Goal: Task Accomplishment & Management: Use online tool/utility

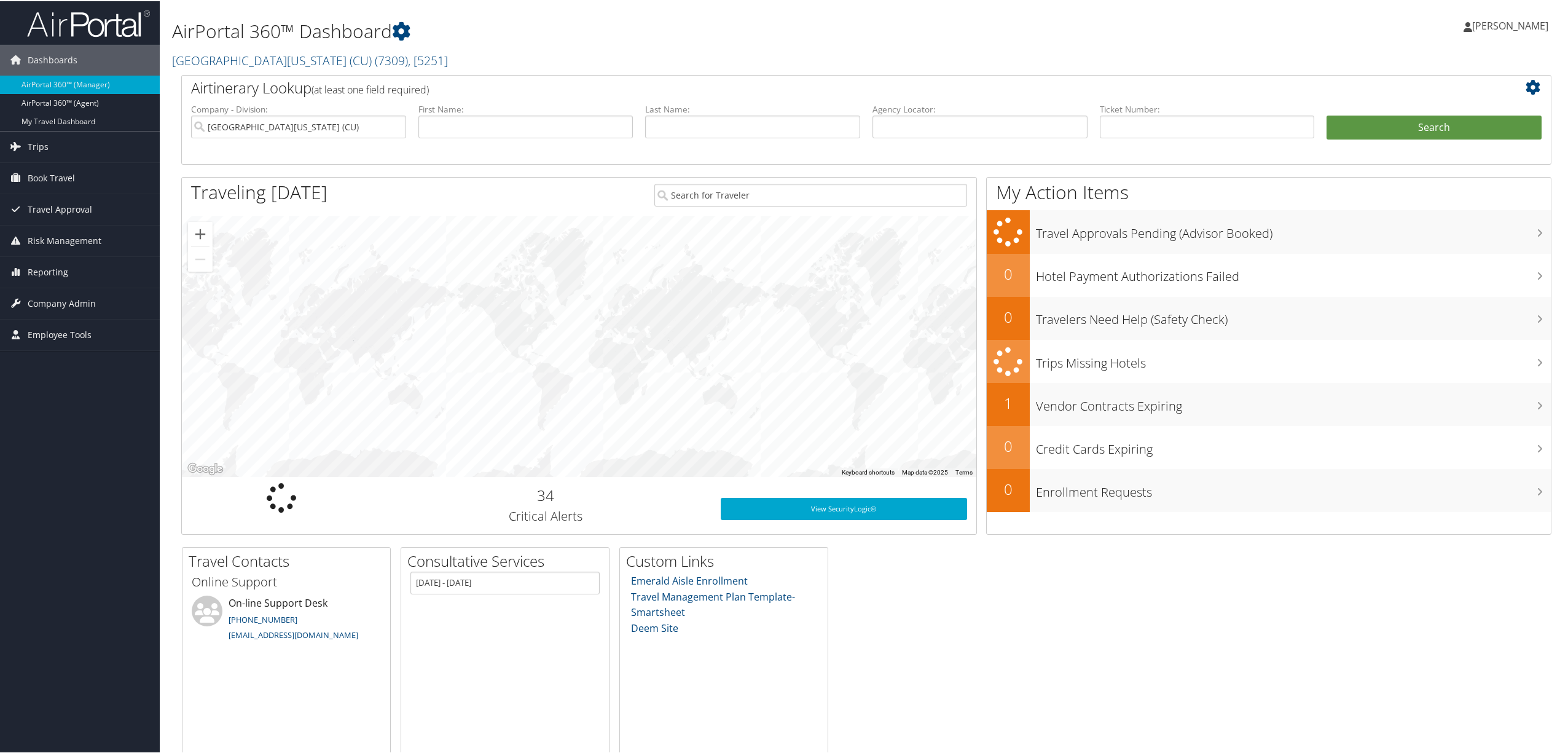
click at [945, 141] on li "Agency Locator:" at bounding box center [980, 131] width 227 height 57
click at [947, 125] on input "text" at bounding box center [980, 125] width 215 height 23
paste input "D9NSZH"
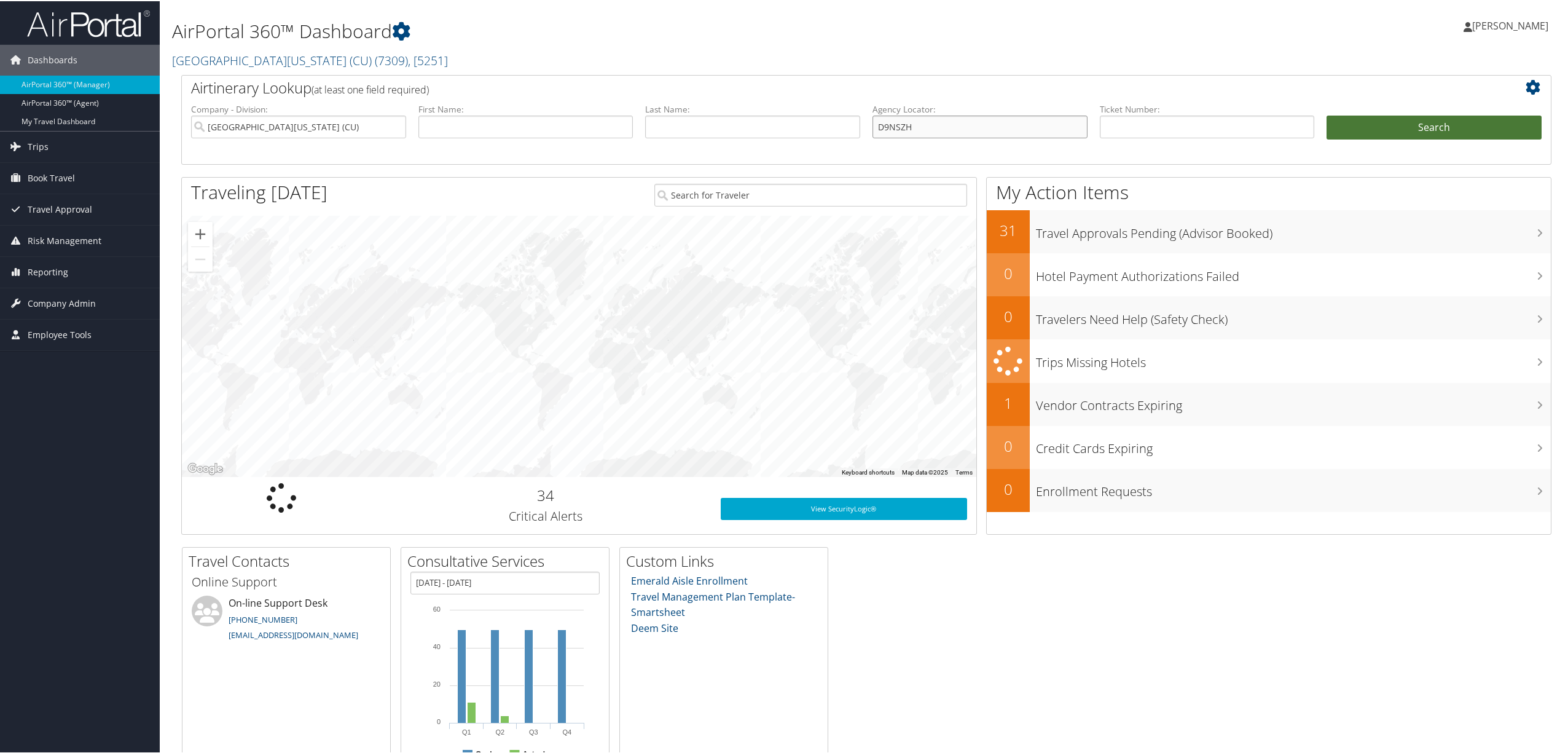
type input "D9NSZH"
click at [1386, 133] on button "Search" at bounding box center [1434, 126] width 215 height 25
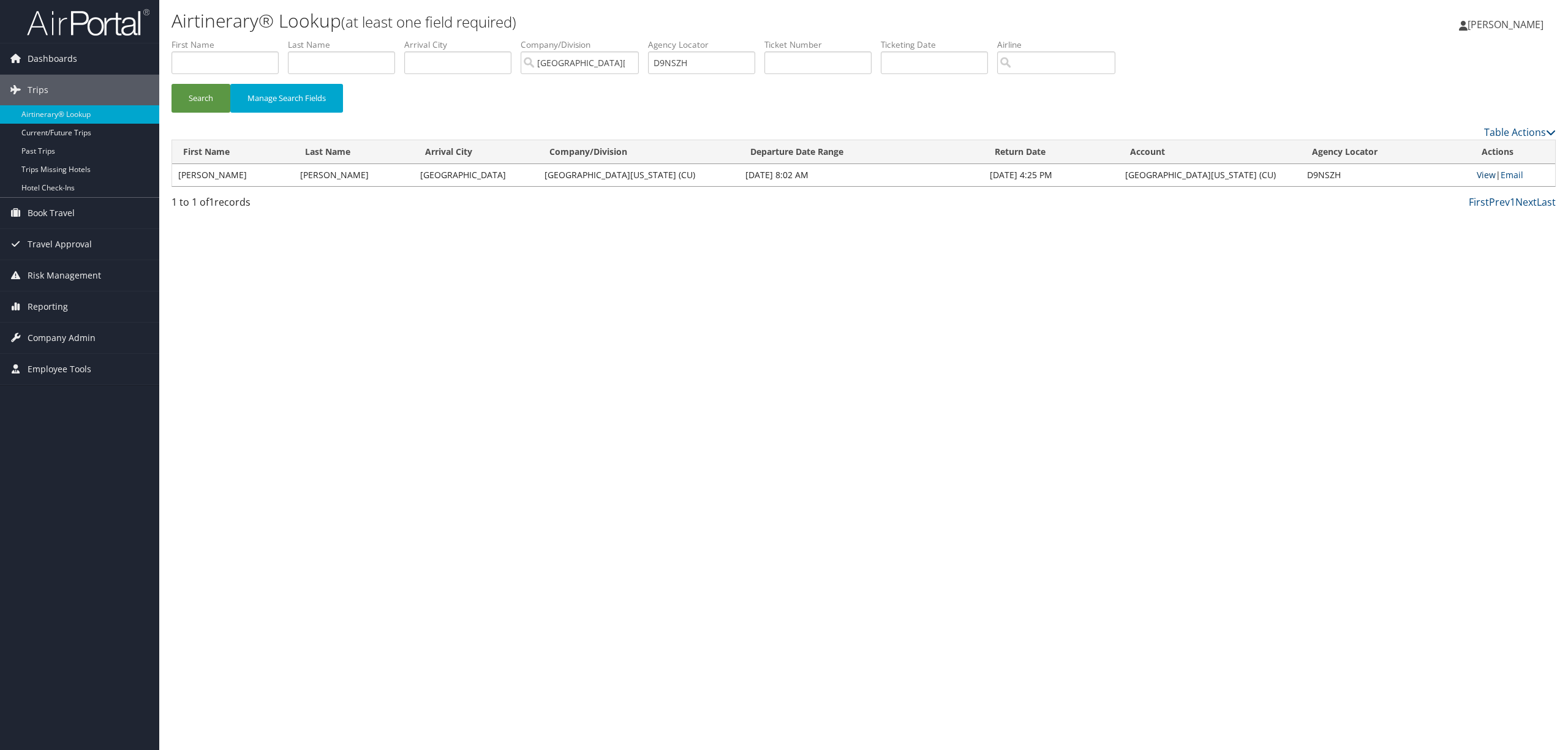
click at [1481, 169] on link "View" at bounding box center [1486, 174] width 19 height 12
click at [1484, 177] on link "View" at bounding box center [1486, 174] width 19 height 12
drag, startPoint x: 706, startPoint y: 64, endPoint x: 425, endPoint y: 64, distance: 281.0
click at [425, 39] on ul "First Name Last Name Departure City Arrival City Company/Division University of…" at bounding box center [863, 39] width 1384 height 0
click at [1481, 174] on link "View" at bounding box center [1486, 174] width 19 height 12
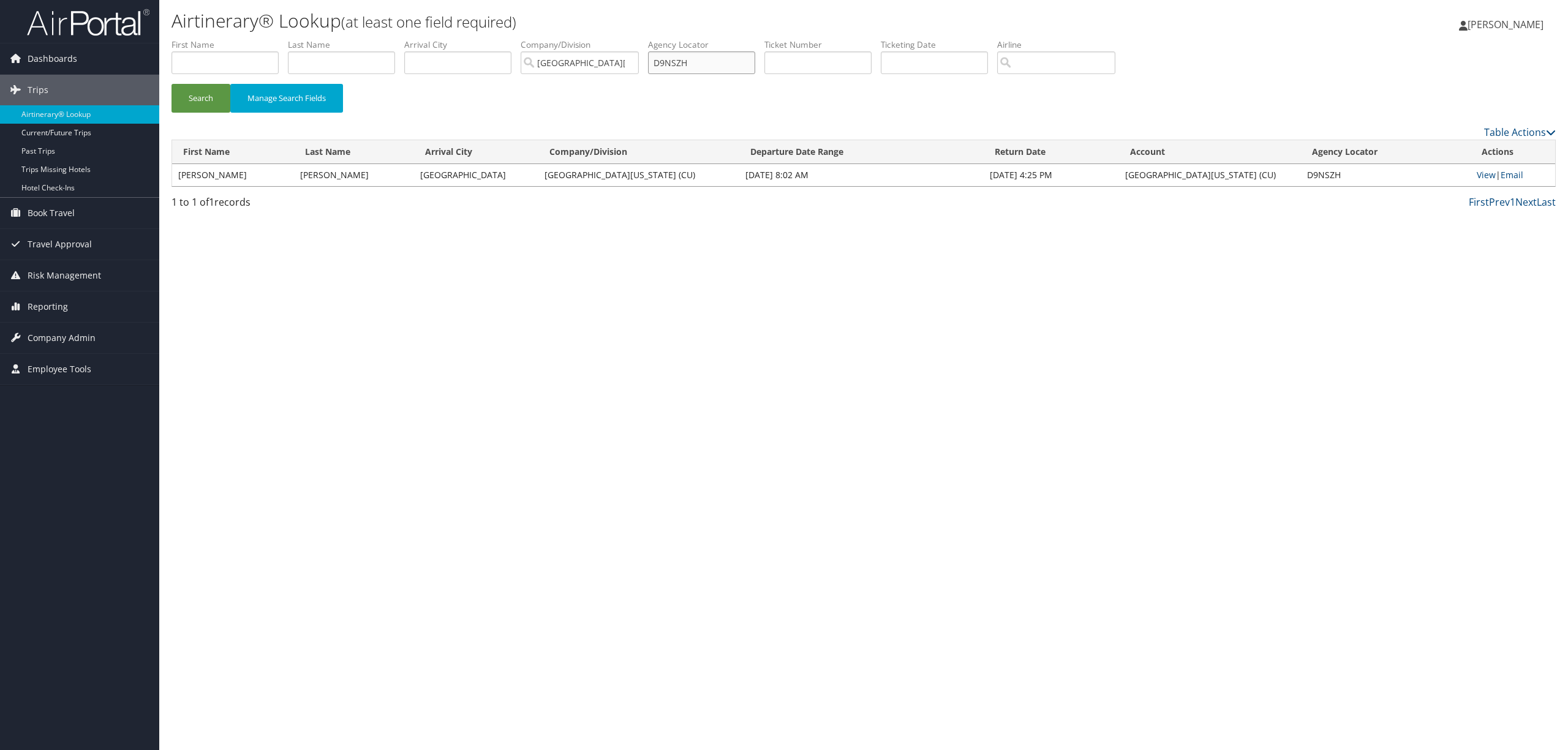
drag, startPoint x: 720, startPoint y: 66, endPoint x: 630, endPoint y: 60, distance: 90.2
click at [630, 39] on ul "First Name Last Name Departure City Arrival City Company/Division University of…" at bounding box center [863, 39] width 1384 height 0
click at [171, 84] on button "Search" at bounding box center [201, 98] width 59 height 29
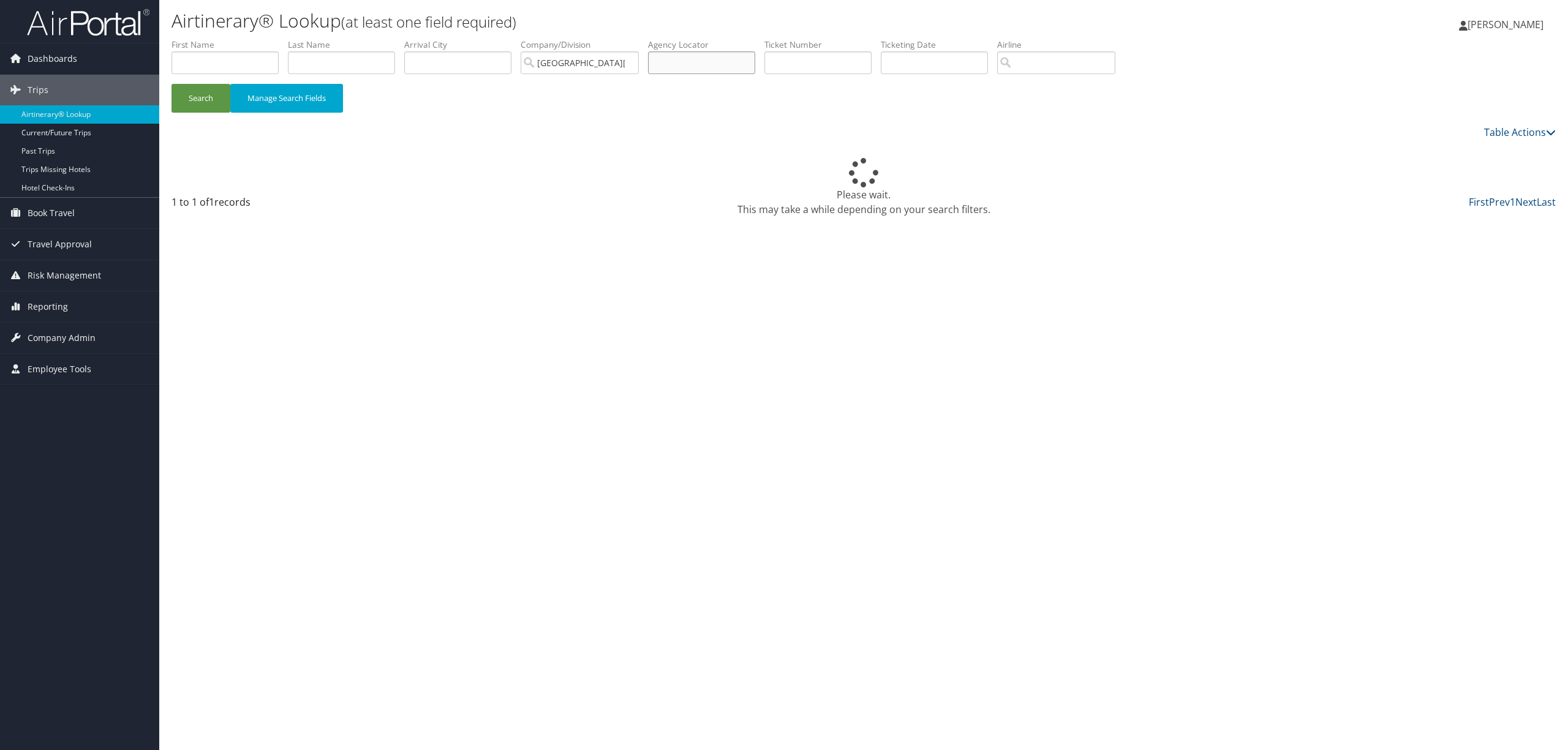
click at [672, 60] on input "text" at bounding box center [702, 63] width 107 height 23
paste input "D9NSZH"
type input "D9NSZH"
click at [171, 84] on button "Search" at bounding box center [201, 98] width 59 height 29
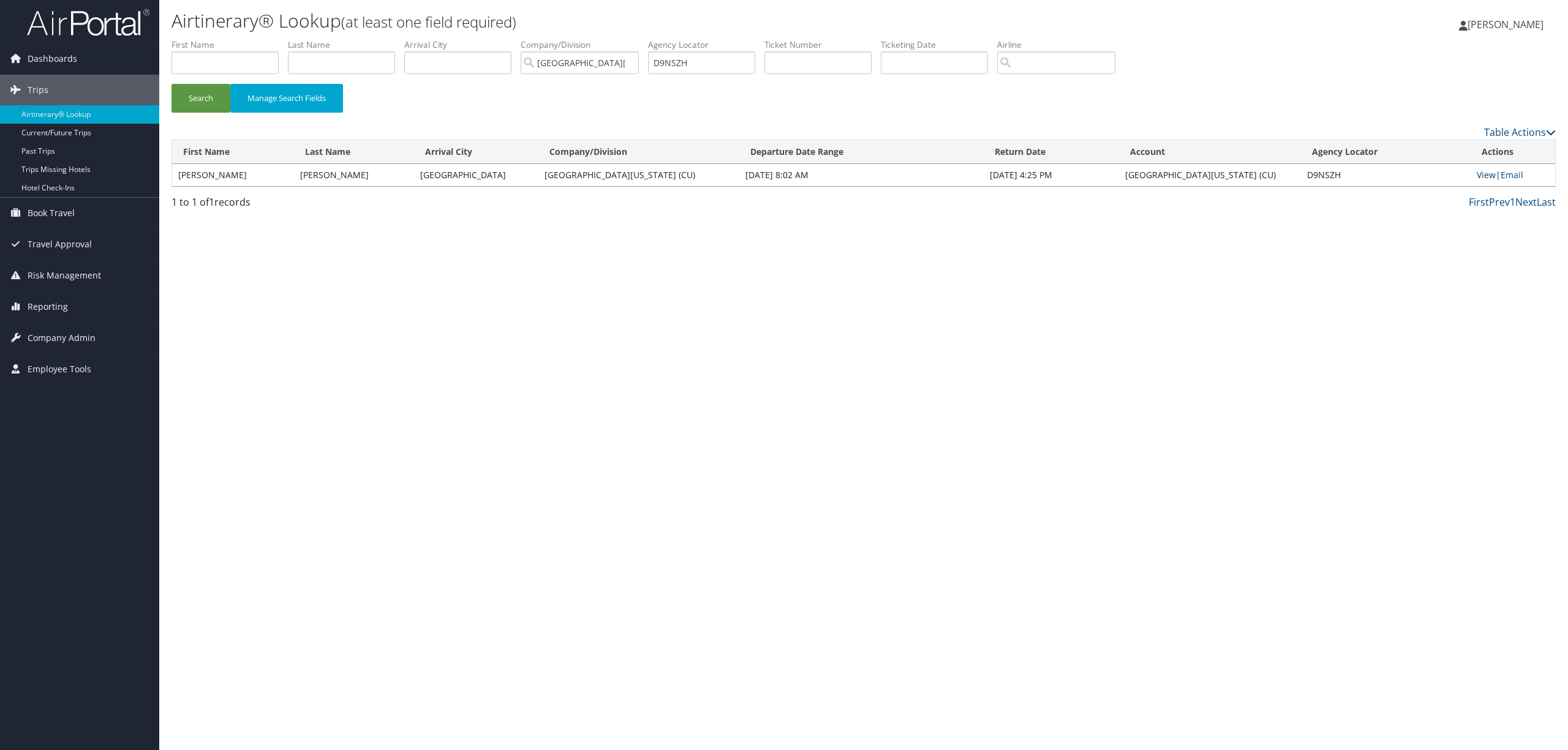
click at [1479, 174] on link "View" at bounding box center [1486, 174] width 19 height 12
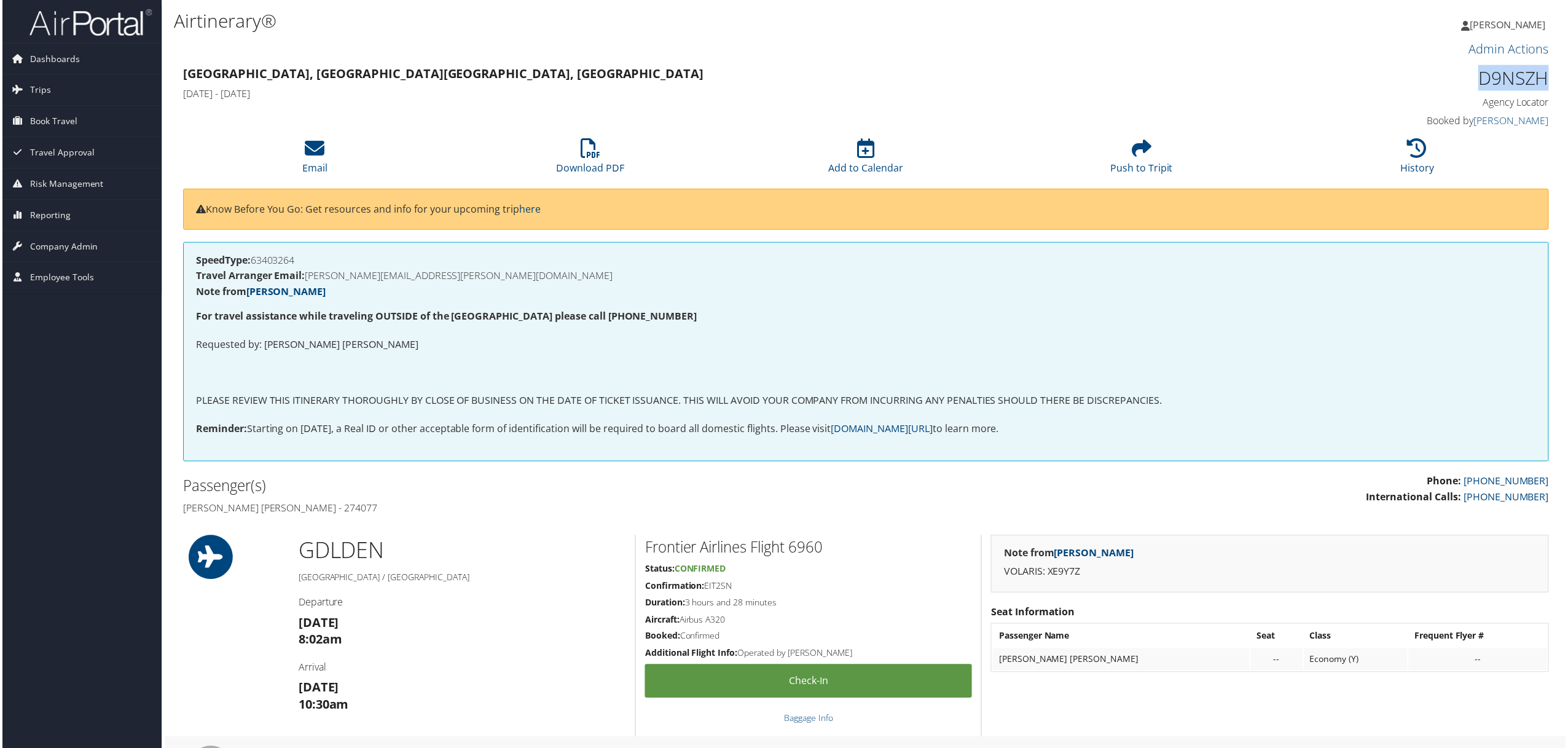
drag, startPoint x: 1474, startPoint y: 76, endPoint x: 1546, endPoint y: 84, distance: 72.4
click at [1546, 84] on h1 "D9NSZH" at bounding box center [1387, 78] width 329 height 26
copy h1 "D9NSZH"
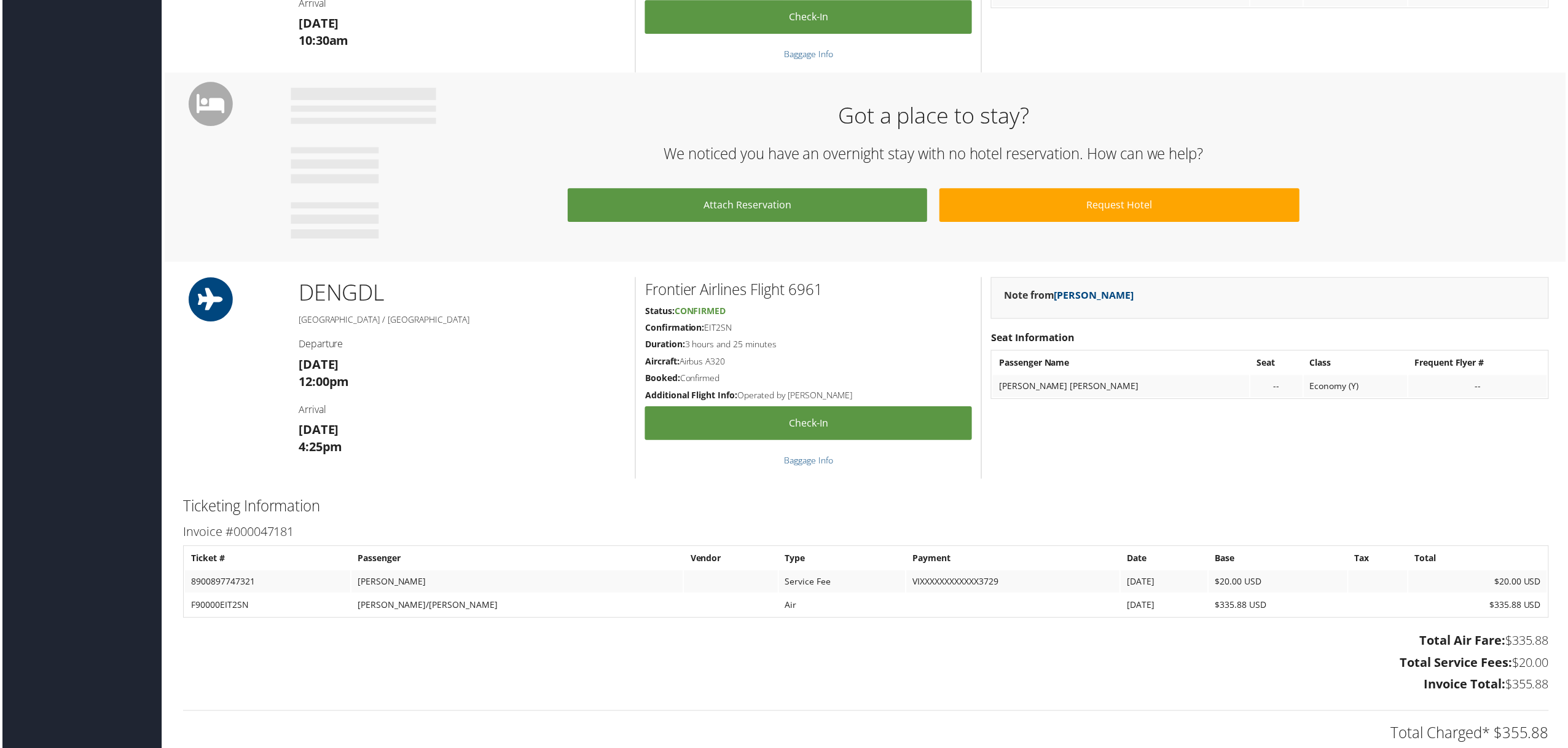
scroll to position [573, 0]
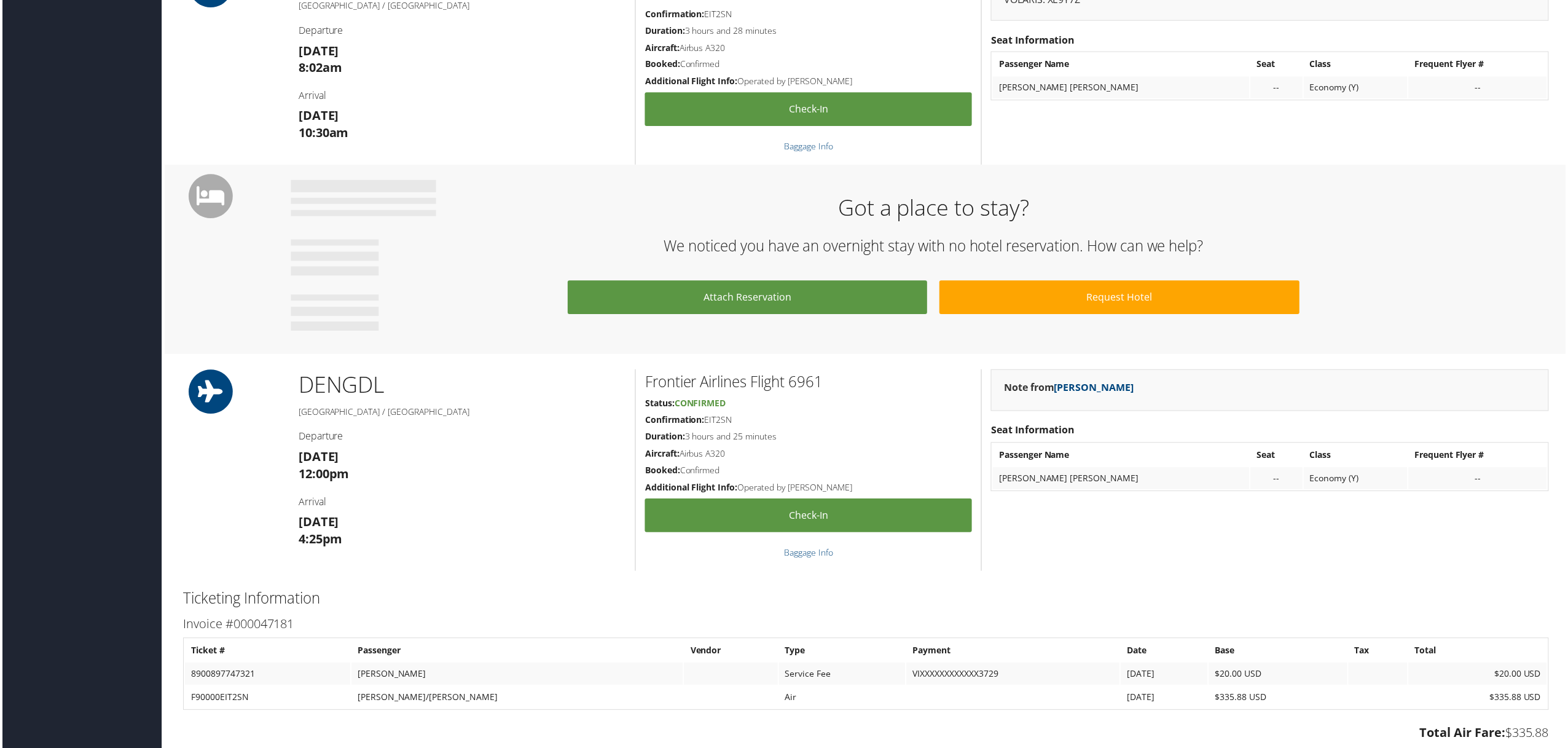
click at [1496, 541] on div "Note from [PERSON_NAME] Seat Information Passenger Name Seat Class Frequent Fly…" at bounding box center [1271, 472] width 579 height 202
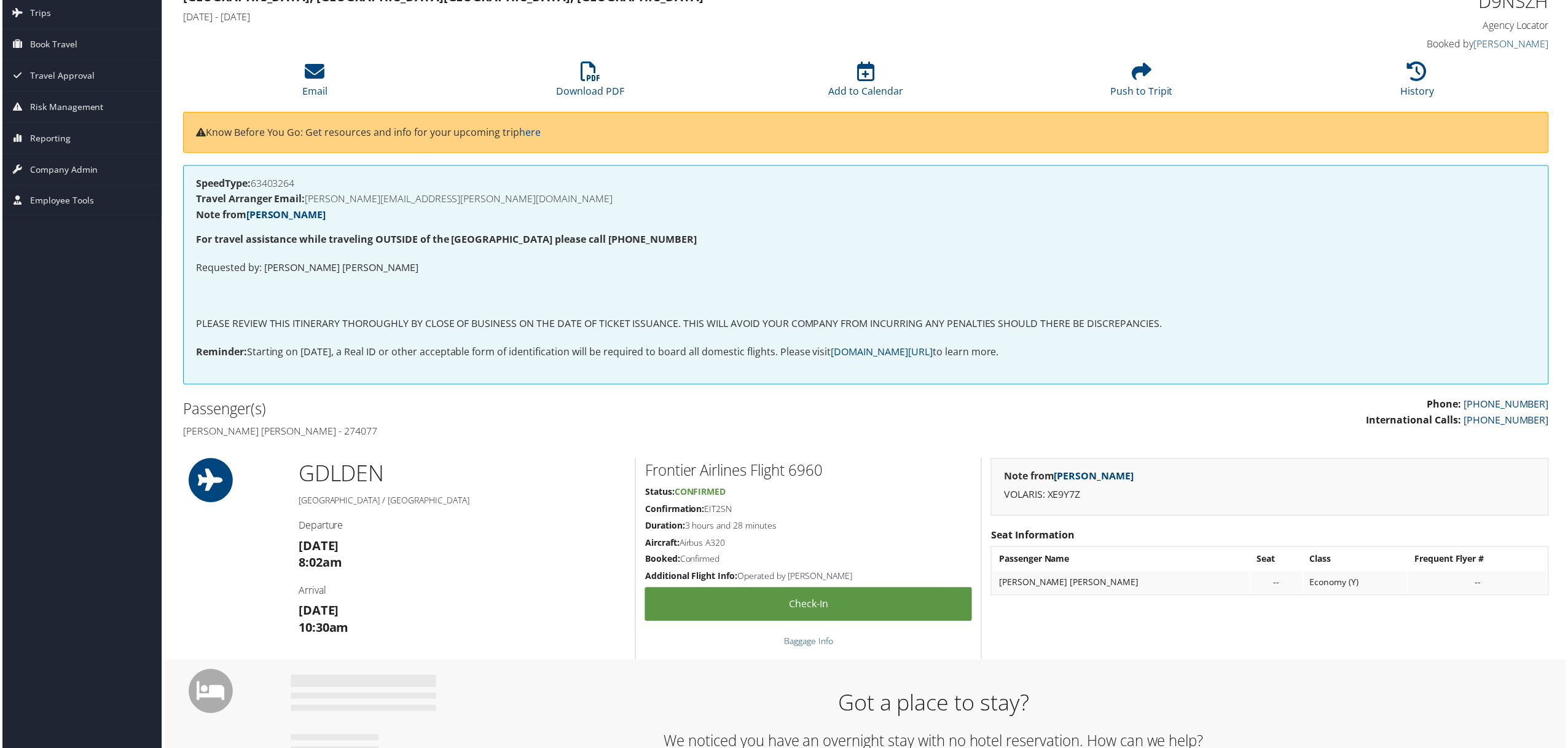
scroll to position [0, 0]
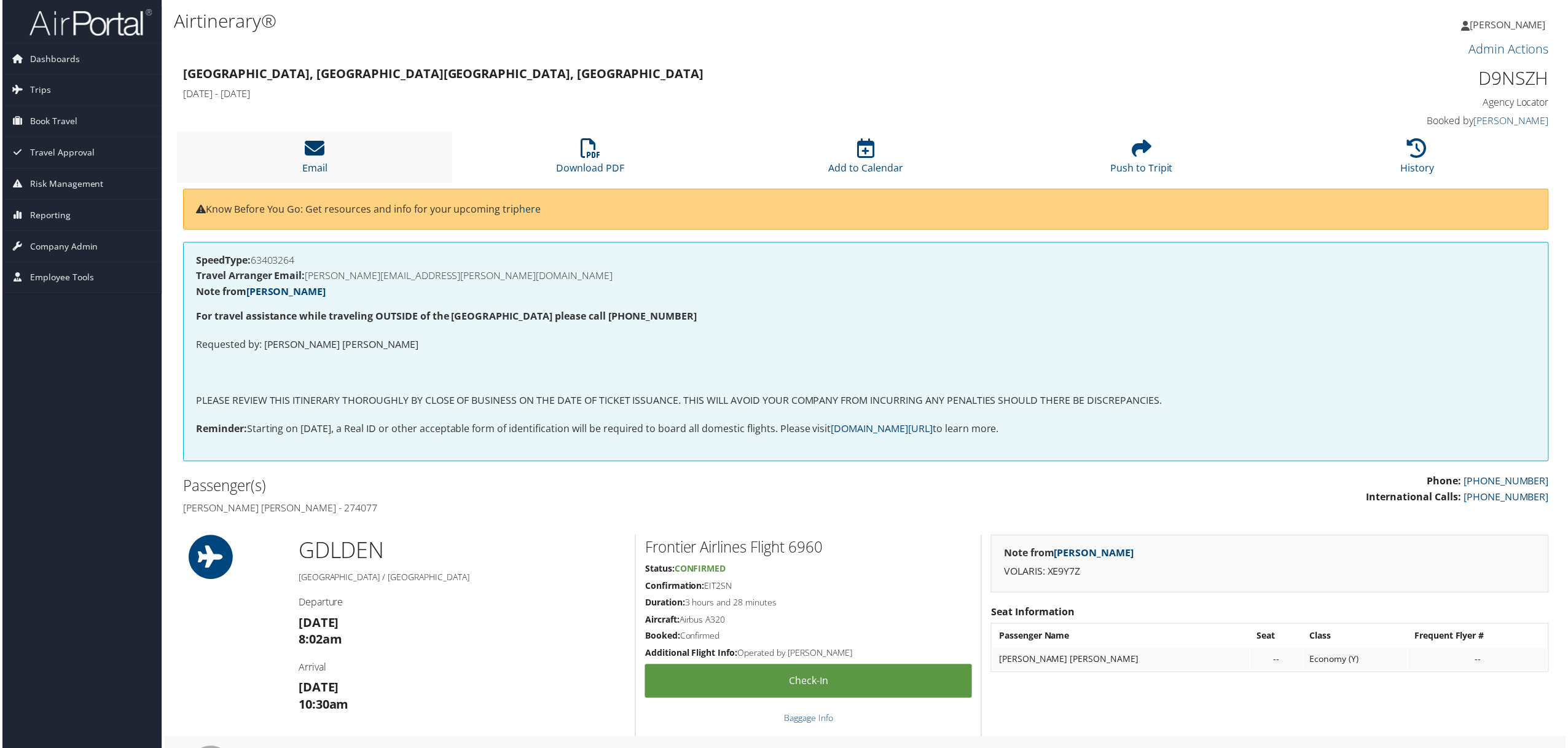
click at [315, 150] on icon at bounding box center [314, 149] width 20 height 20
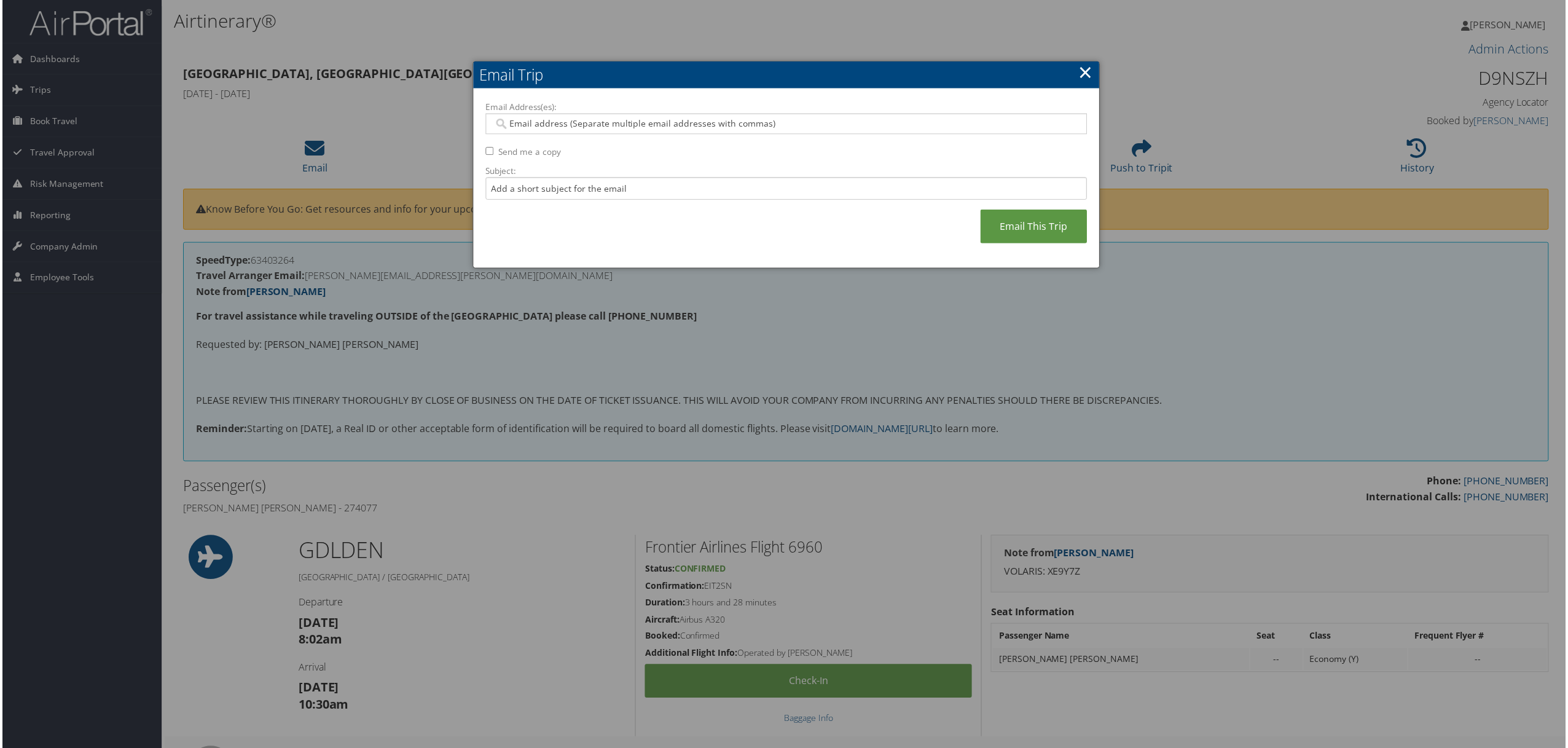
click at [521, 123] on input "Email Address(es):" at bounding box center [786, 124] width 586 height 12
paste input "[PERSON_NAME][EMAIL_ADDRESS][PERSON_NAME][DOMAIN_NAME]"
type input "[PERSON_NAME][EMAIL_ADDRESS][PERSON_NAME][DOMAIN_NAME]"
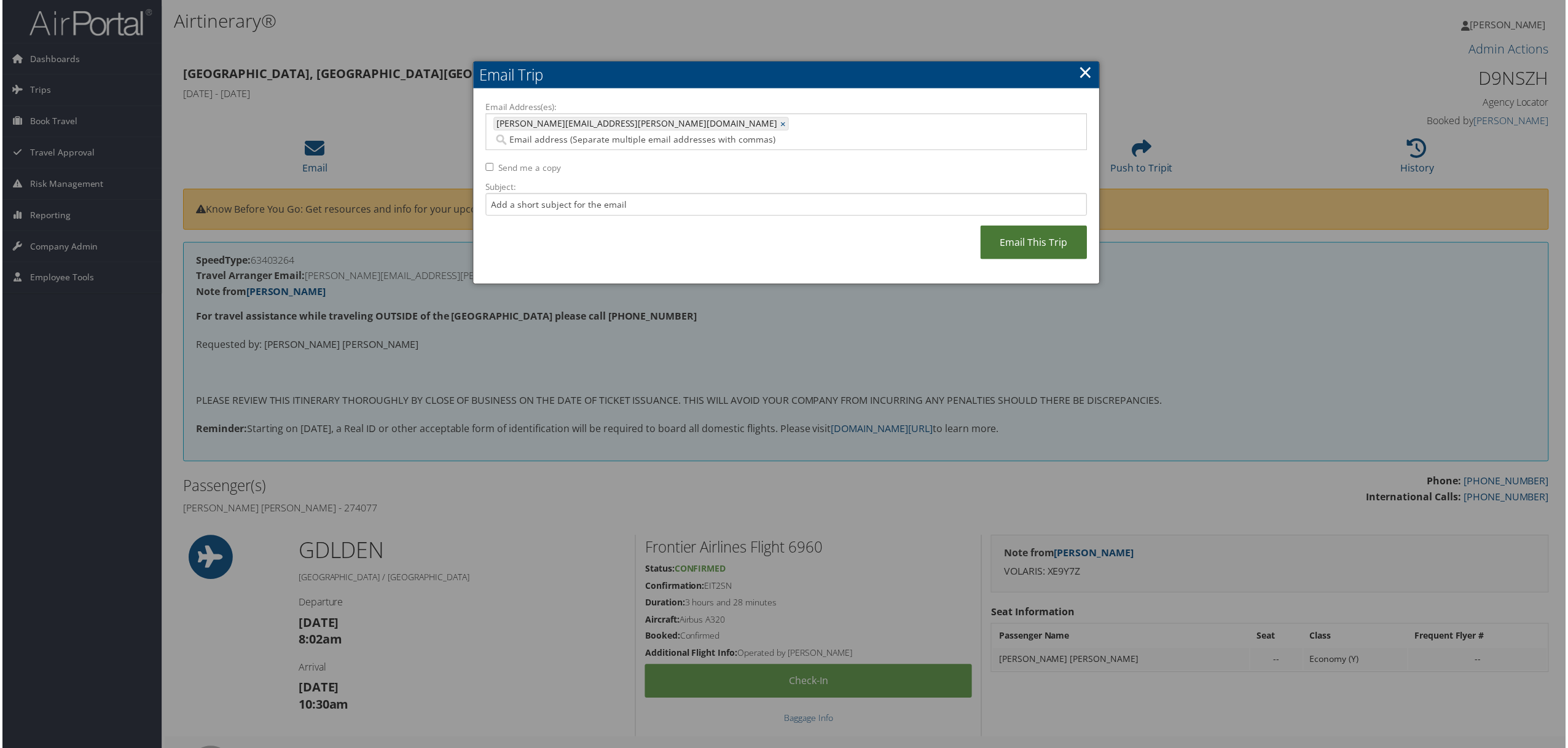
click at [1033, 226] on link "Email This Trip" at bounding box center [1034, 243] width 107 height 34
